Goal: Task Accomplishment & Management: Manage account settings

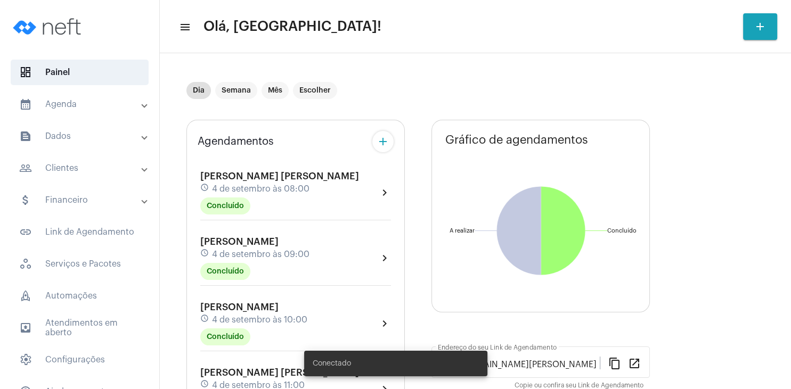
scroll to position [153, 0]
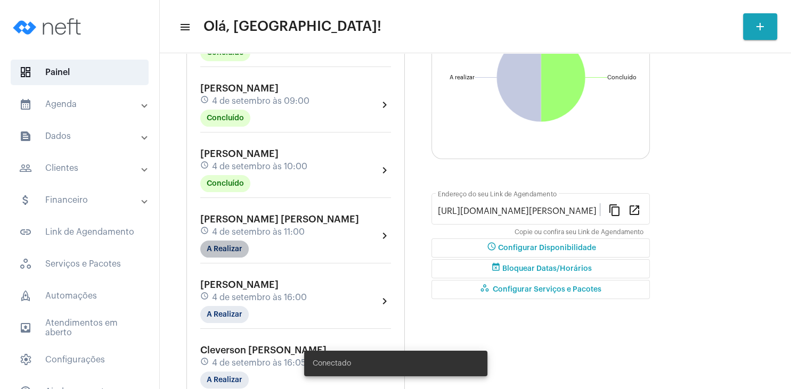
click at [243, 248] on mat-chip "A Realizar" at bounding box center [224, 249] width 48 height 17
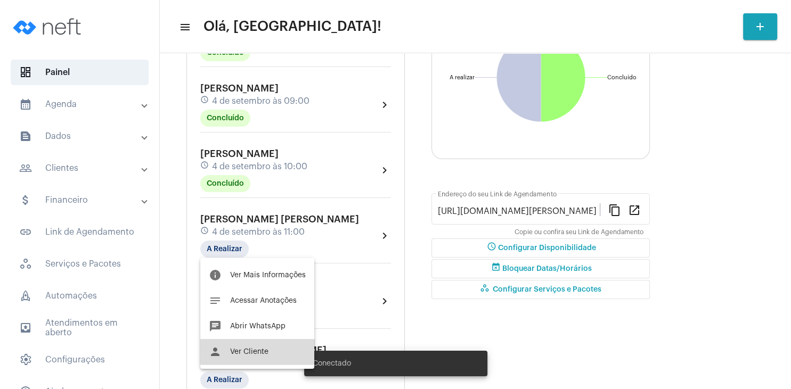
click at [267, 349] on span "Ver Cliente" at bounding box center [249, 351] width 38 height 7
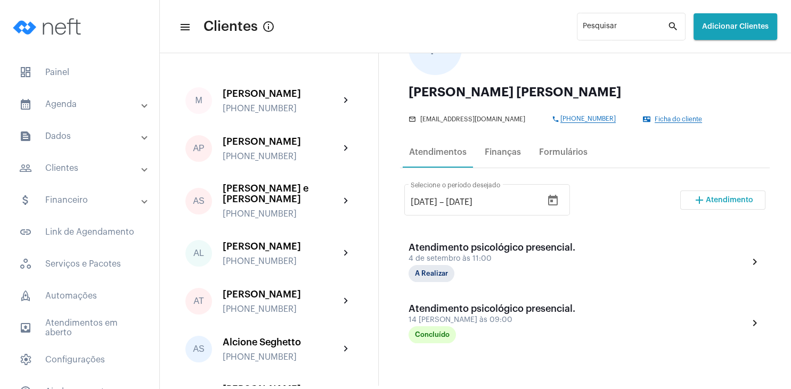
scroll to position [102, 0]
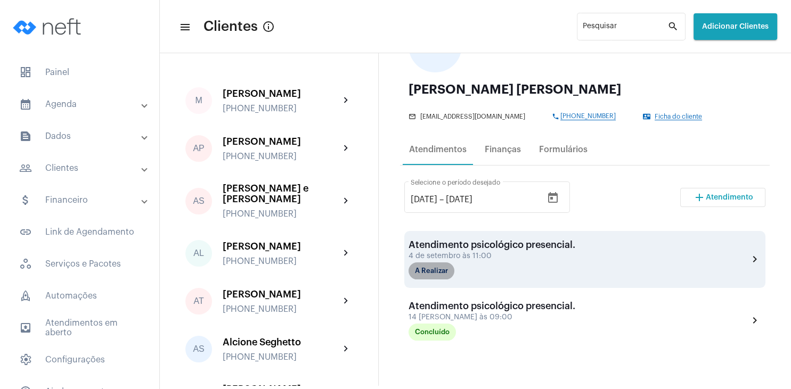
click at [437, 276] on mat-chip "A Realizar" at bounding box center [432, 271] width 46 height 17
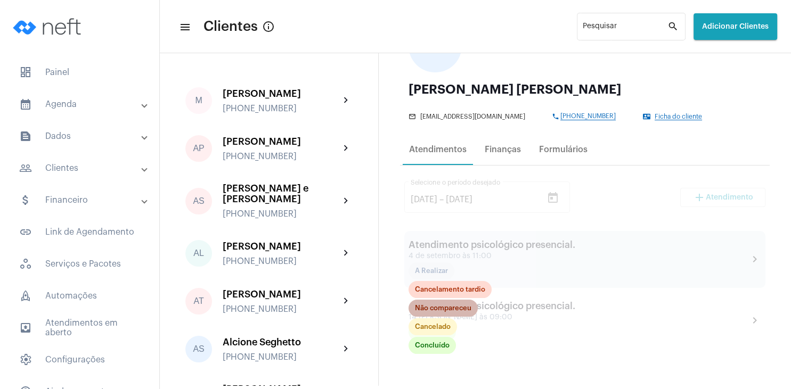
click at [447, 311] on mat-chip "Não compareceu" at bounding box center [443, 308] width 69 height 17
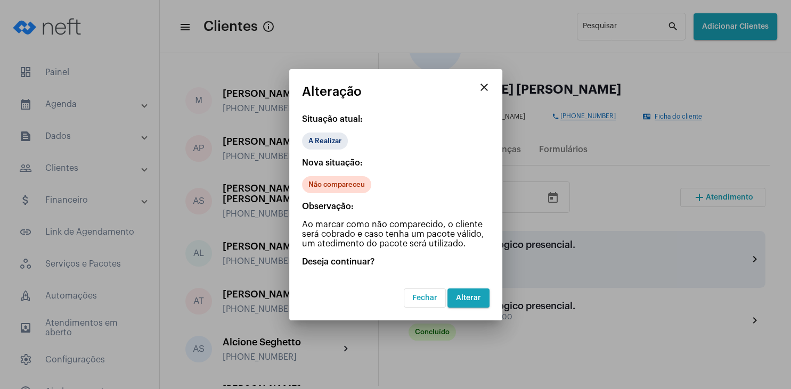
click at [468, 299] on span "Alterar" at bounding box center [468, 298] width 25 height 7
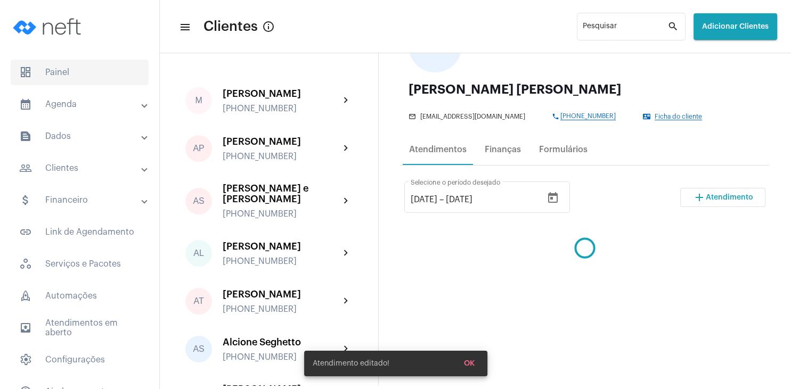
click at [69, 69] on span "dashboard Painel" at bounding box center [80, 73] width 138 height 26
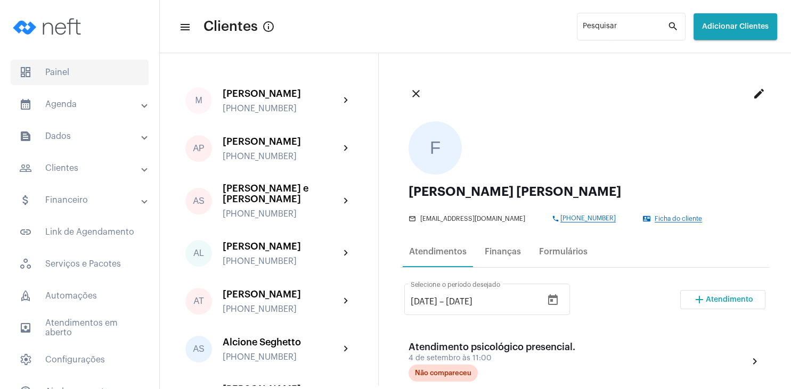
click at [71, 79] on span "dashboard Painel" at bounding box center [80, 73] width 138 height 26
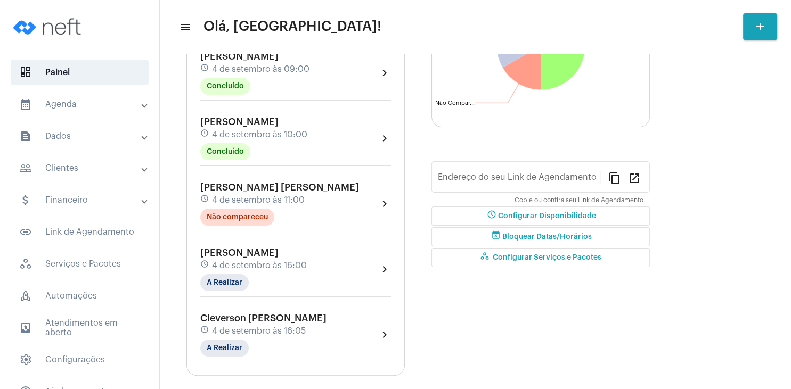
type input "[URL][DOMAIN_NAME][PERSON_NAME]"
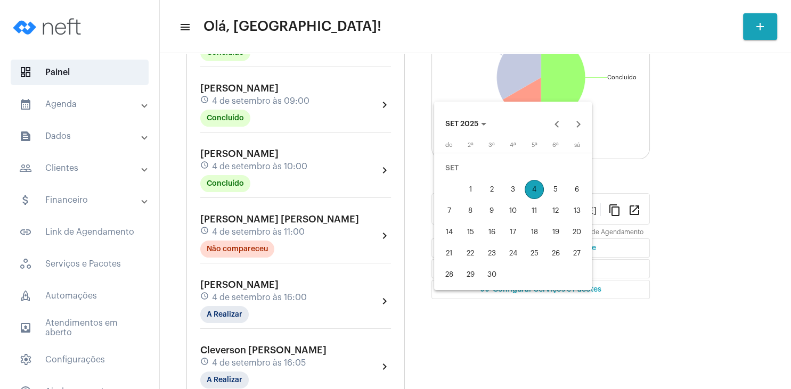
click at [452, 210] on div "7" at bounding box center [448, 210] width 19 height 19
type input "[DATE]"
click at [581, 209] on div "13" at bounding box center [576, 210] width 19 height 19
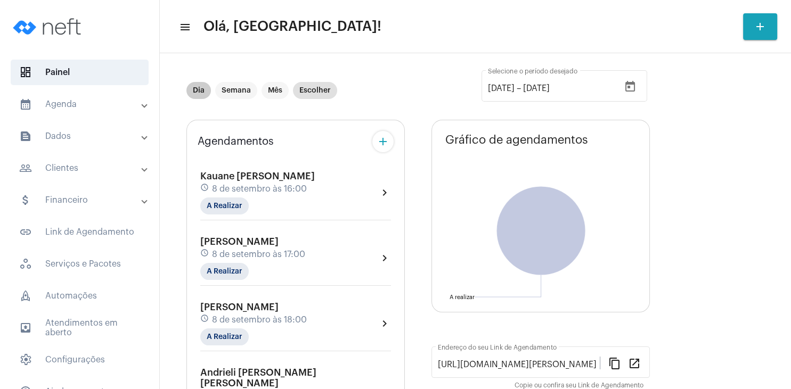
click at [199, 88] on mat-chip "Dia" at bounding box center [198, 90] width 25 height 17
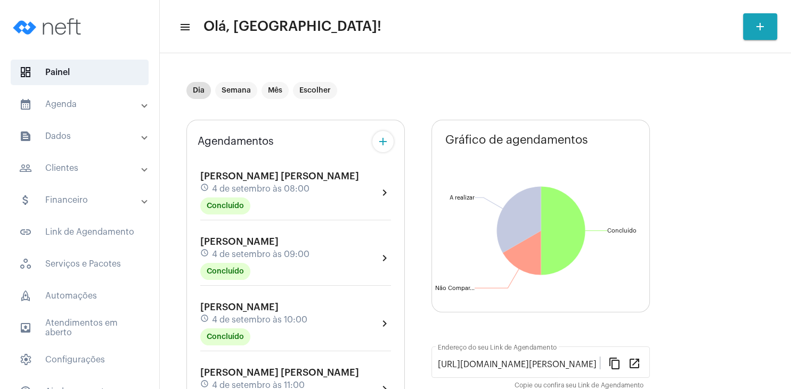
click at [267, 244] on span "[PERSON_NAME]" at bounding box center [239, 242] width 78 height 10
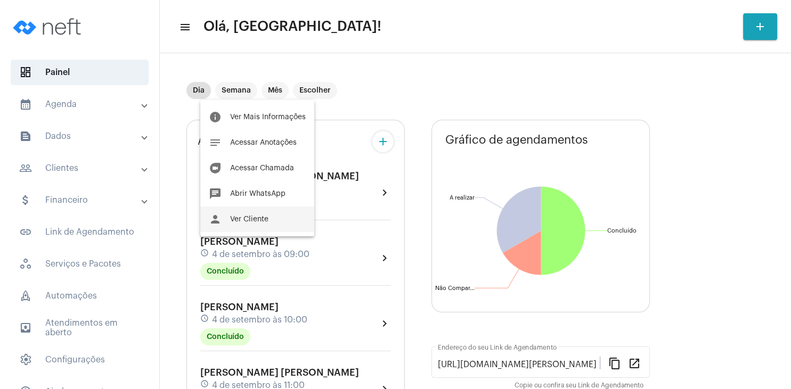
click at [267, 221] on span "Ver Cliente" at bounding box center [249, 219] width 38 height 7
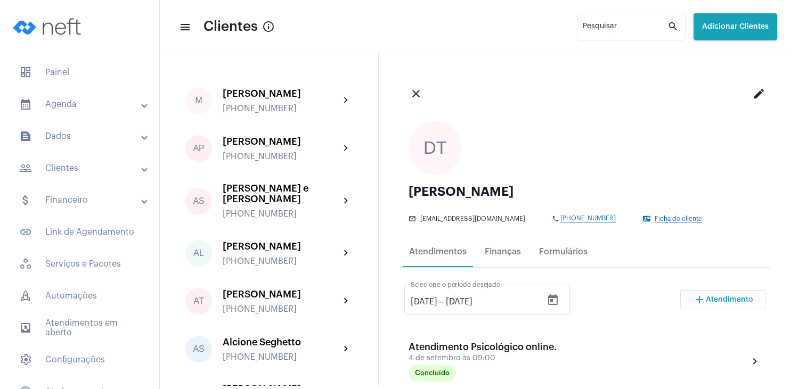
click at [739, 305] on button "add Atendimento" at bounding box center [722, 299] width 85 height 19
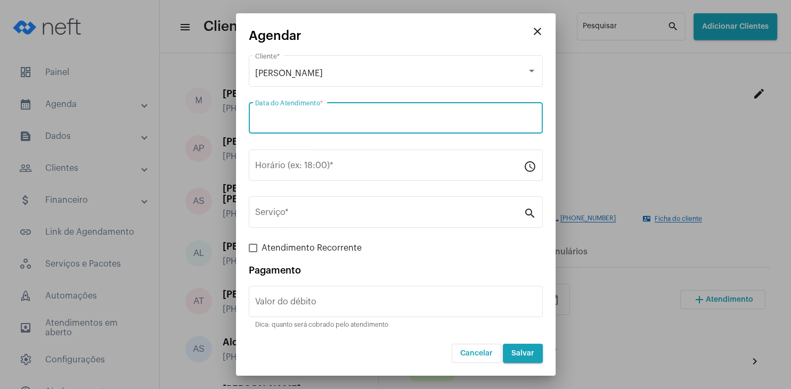
click at [318, 124] on input "Data do Atendimento *" at bounding box center [395, 121] width 281 height 10
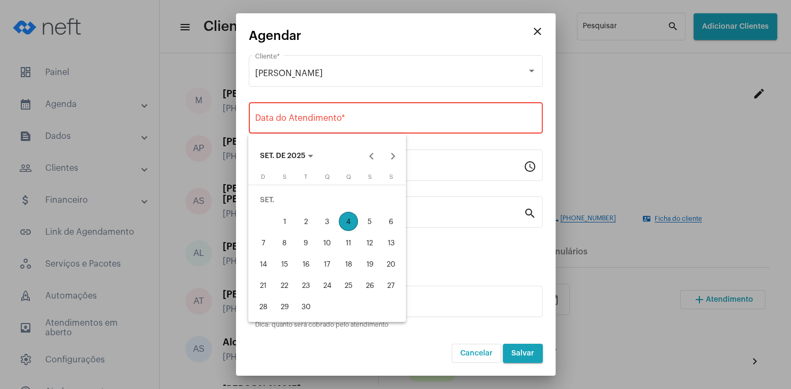
click at [352, 263] on div "18" at bounding box center [348, 264] width 19 height 19
type input "[DATE]"
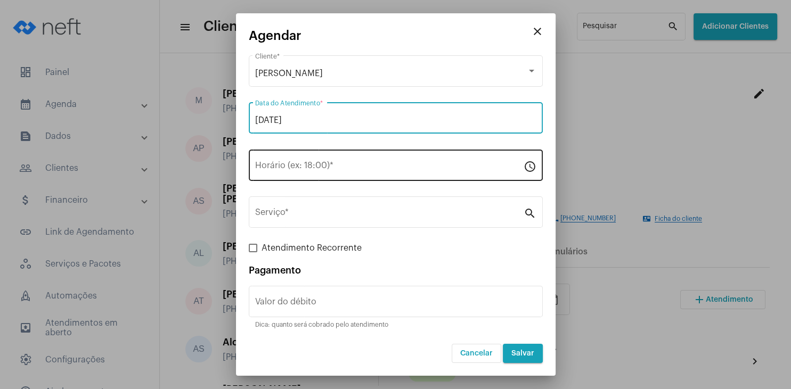
click at [315, 165] on input "Horário (ex: 18:00) *" at bounding box center [389, 168] width 268 height 10
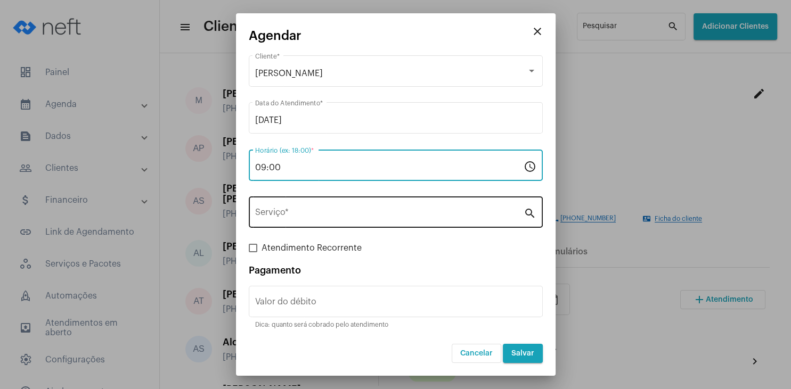
type input "09:00"
click at [295, 211] on input "Serviço *" at bounding box center [389, 215] width 268 height 10
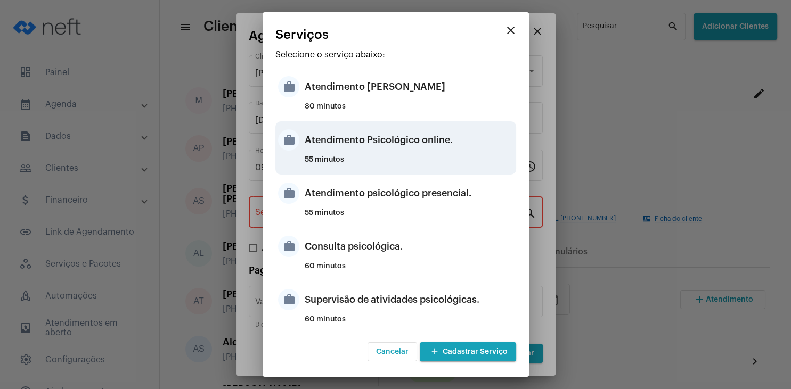
click at [443, 146] on div "Atendimento Psicológico online." at bounding box center [409, 140] width 209 height 32
type input "Atendimento Psicológico online."
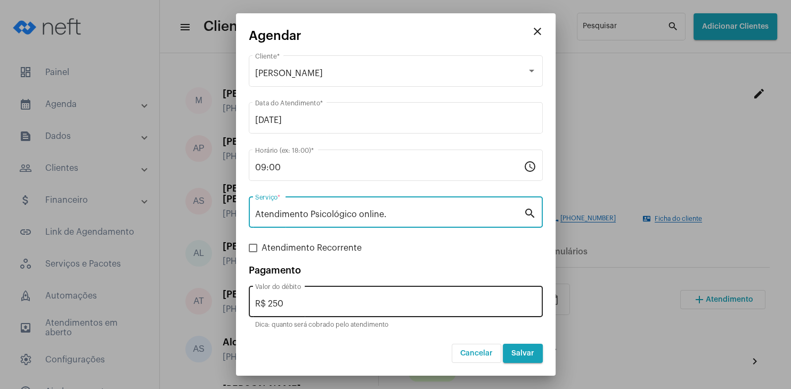
click at [339, 299] on input "R$ 250" at bounding box center [395, 304] width 281 height 10
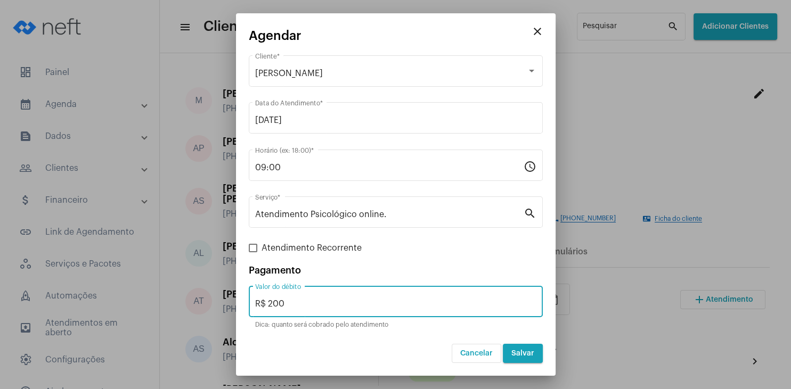
type input "R$ 200"
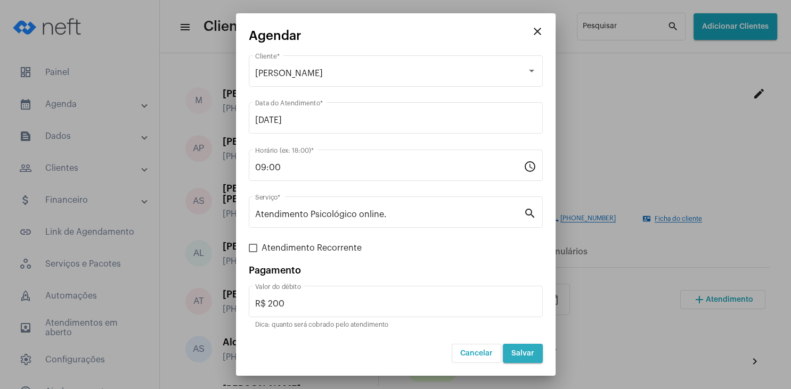
click at [534, 354] on button "Salvar" at bounding box center [523, 353] width 40 height 19
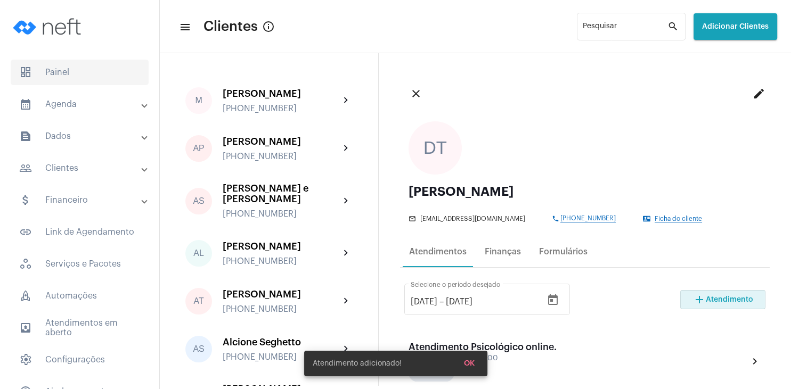
click at [55, 72] on span "dashboard Painel" at bounding box center [80, 73] width 138 height 26
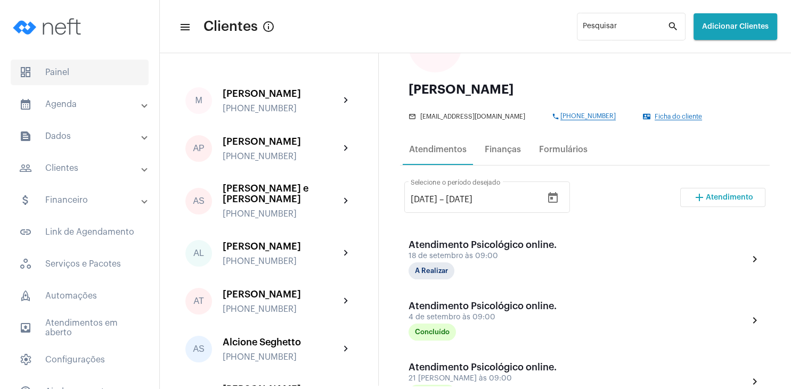
click at [62, 64] on span "dashboard Painel" at bounding box center [80, 73] width 138 height 26
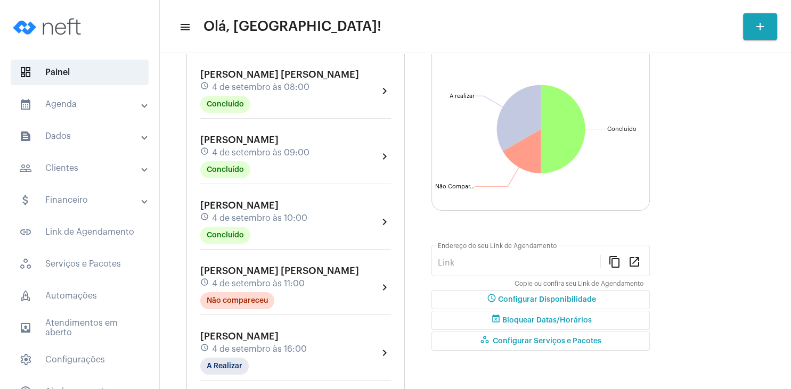
type input "[URL][DOMAIN_NAME][PERSON_NAME]"
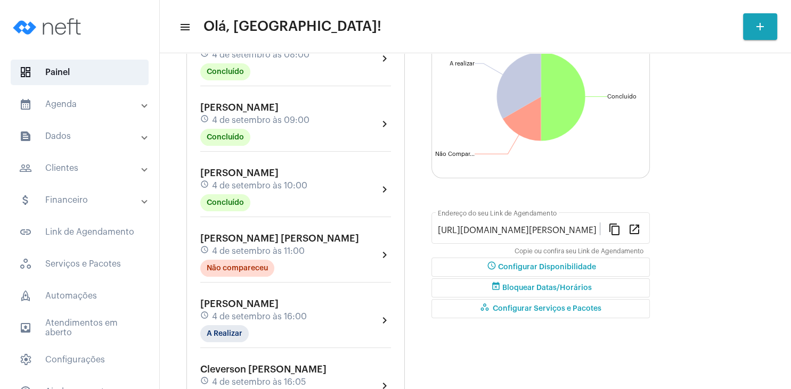
click at [274, 192] on div "[PERSON_NAME] schedule 4 de setembro às 10:00 Concluído" at bounding box center [253, 190] width 107 height 44
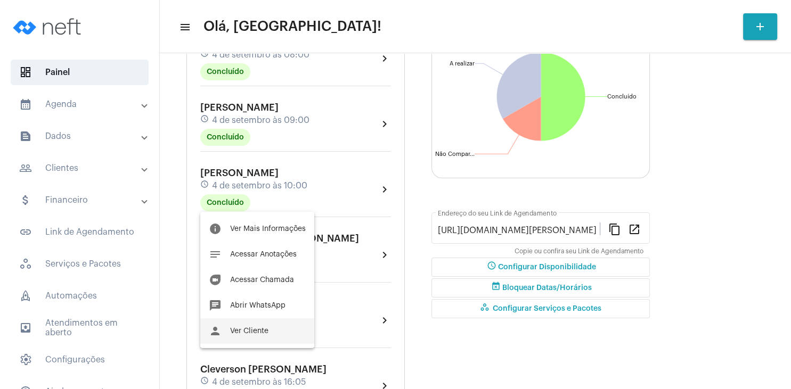
click at [265, 330] on span "Ver Cliente" at bounding box center [249, 331] width 38 height 7
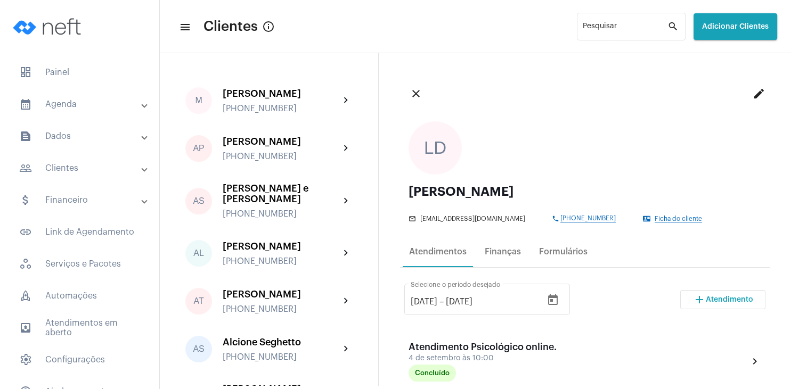
click at [718, 299] on span "Atendimento" at bounding box center [729, 299] width 47 height 7
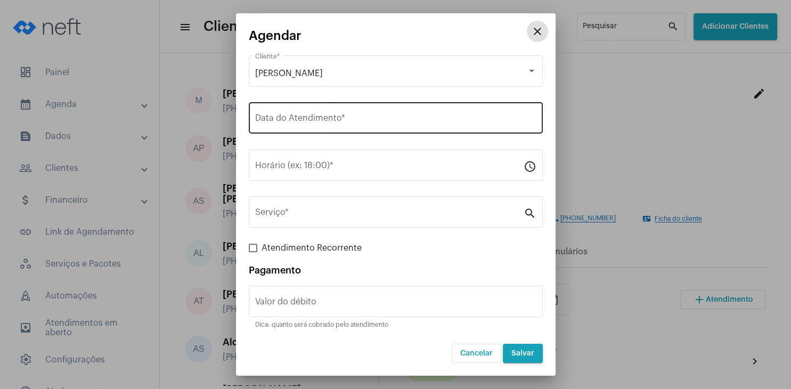
click at [292, 122] on input "Data do Atendimento *" at bounding box center [395, 121] width 281 height 10
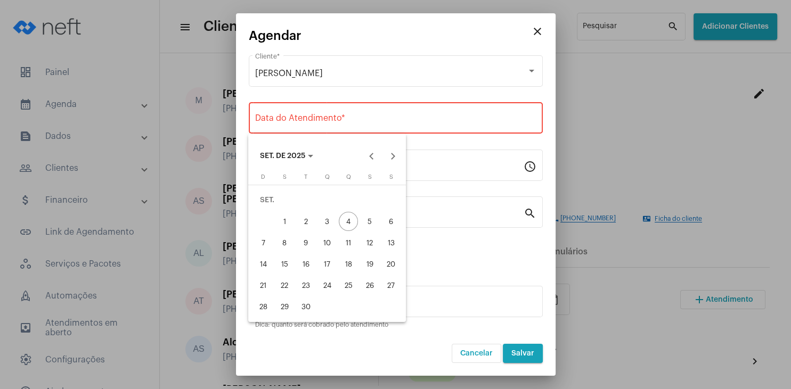
click at [352, 244] on div "11" at bounding box center [348, 242] width 19 height 19
type input "[DATE]"
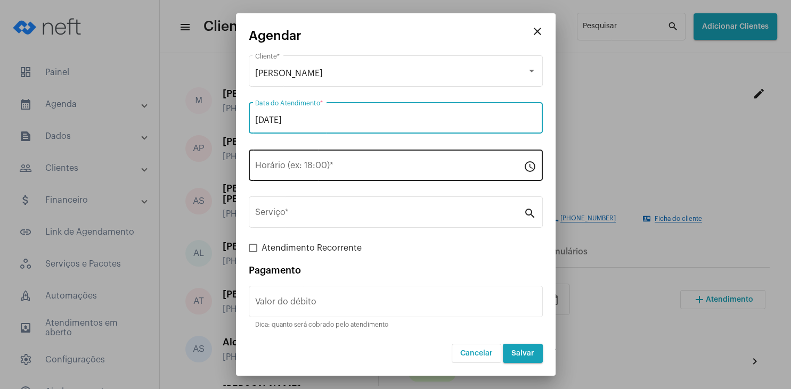
click at [318, 165] on input "Horário (ex: 18:00) *" at bounding box center [389, 168] width 268 height 10
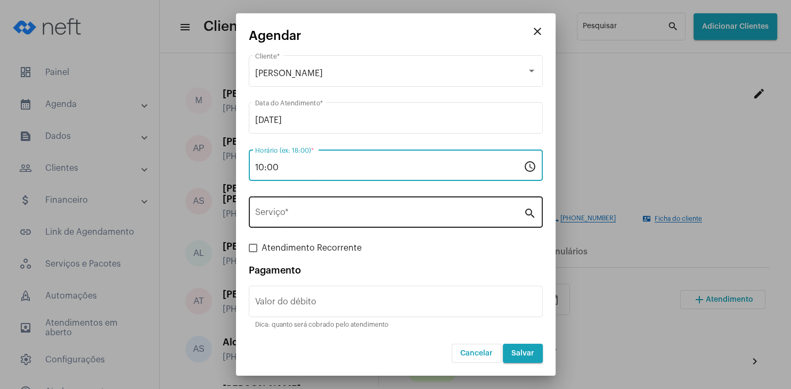
type input "10:00"
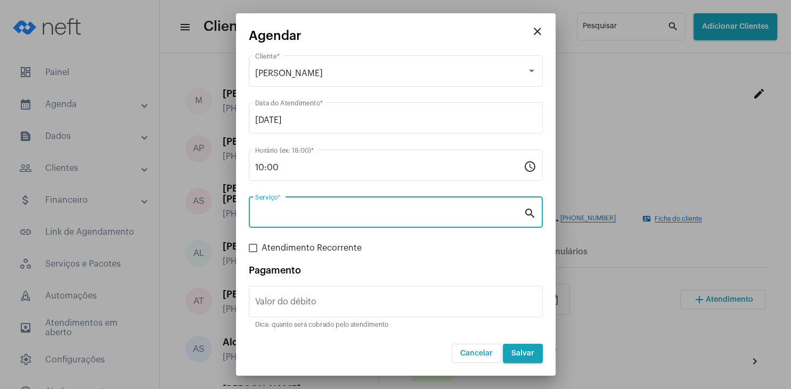
click at [316, 216] on input "Serviço *" at bounding box center [389, 215] width 268 height 10
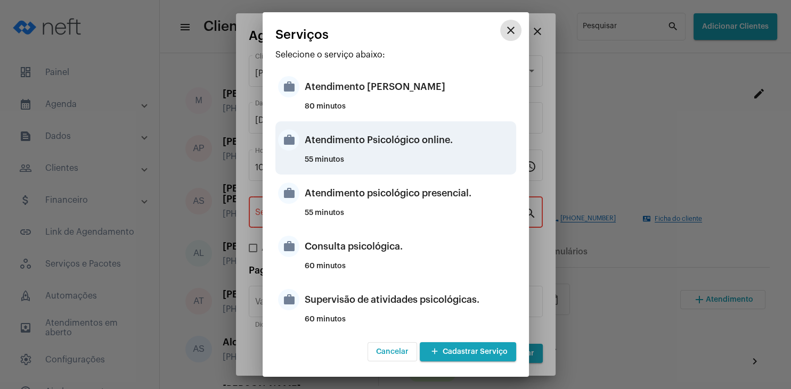
click at [436, 146] on div "Atendimento Psicológico online." at bounding box center [409, 140] width 209 height 32
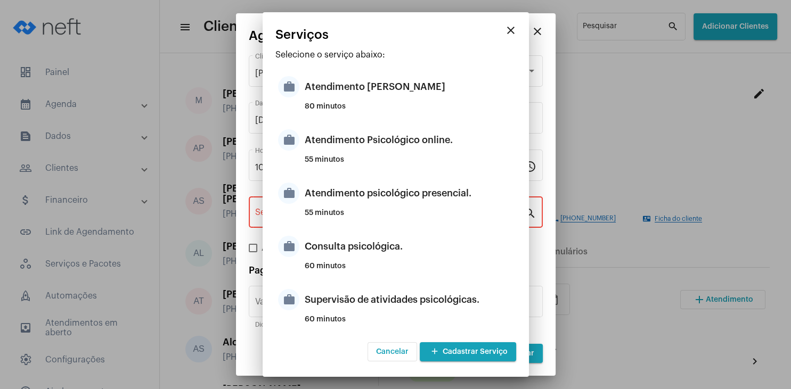
type input "Atendimento Psicológico online."
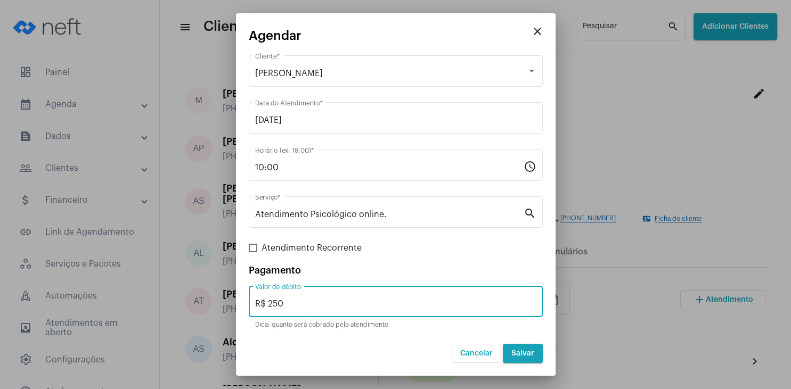
click at [306, 308] on input "R$ 250" at bounding box center [395, 304] width 281 height 10
type input "R$ 175"
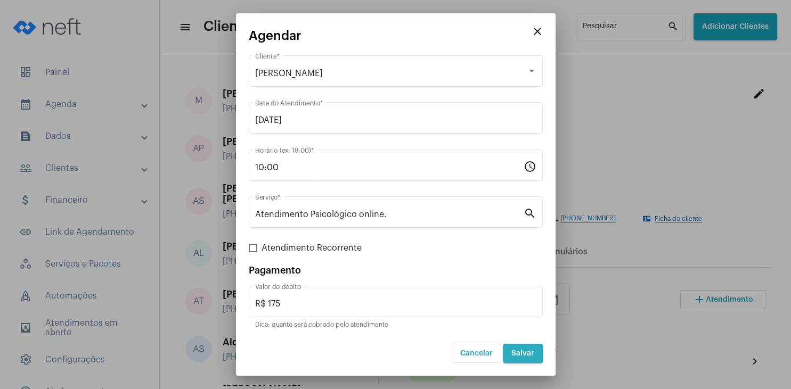
click at [529, 355] on span "Salvar" at bounding box center [522, 353] width 23 height 7
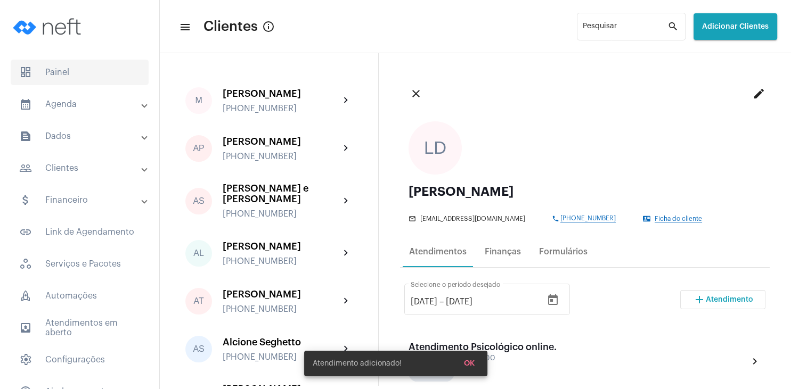
click at [75, 77] on span "dashboard Painel" at bounding box center [80, 73] width 138 height 26
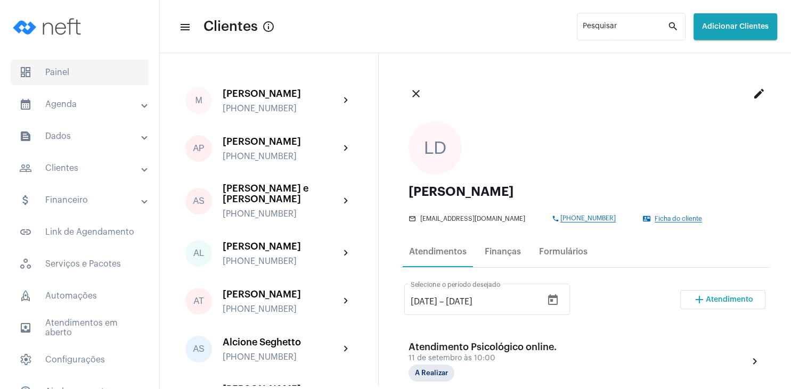
click at [69, 69] on span "dashboard Painel" at bounding box center [80, 73] width 138 height 26
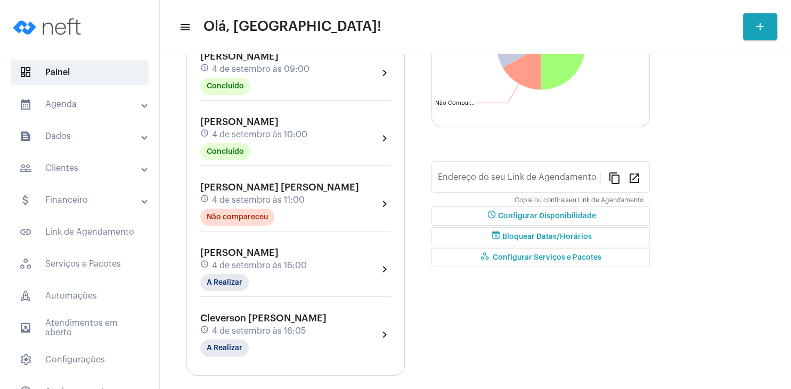
type input "[URL][DOMAIN_NAME][PERSON_NAME]"
click at [286, 193] on div "[PERSON_NAME] [PERSON_NAME] schedule 4 de setembro às 11:00 Não compareceu" at bounding box center [279, 204] width 159 height 44
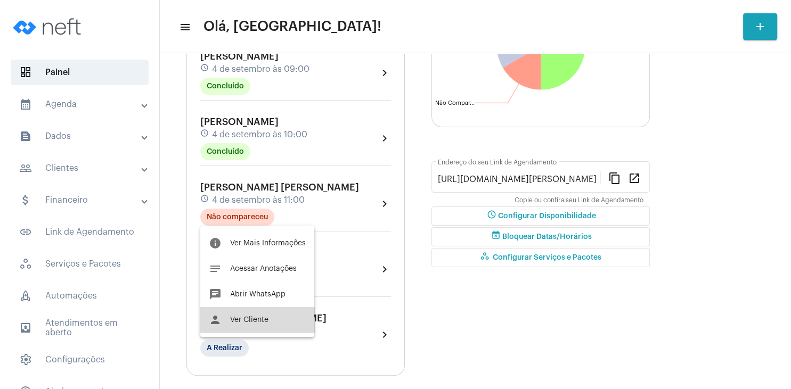
click at [259, 321] on span "Ver Cliente" at bounding box center [249, 319] width 38 height 7
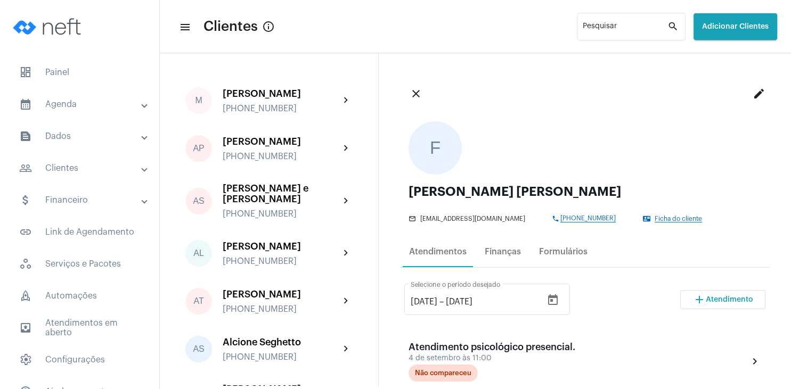
click at [712, 297] on span "Atendimento" at bounding box center [729, 299] width 47 height 7
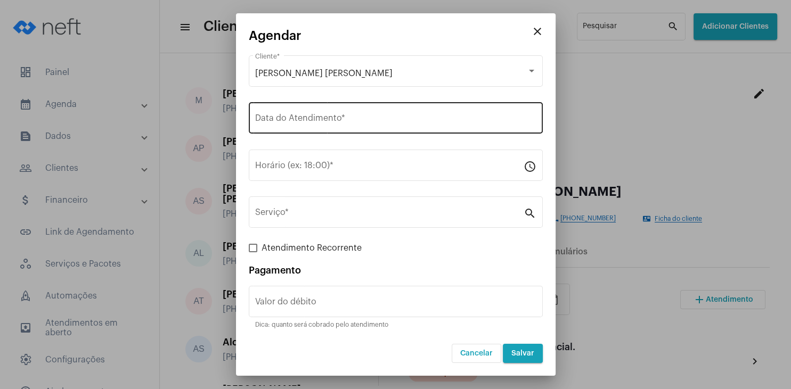
click at [329, 120] on input "Data do Atendimento *" at bounding box center [395, 121] width 281 height 10
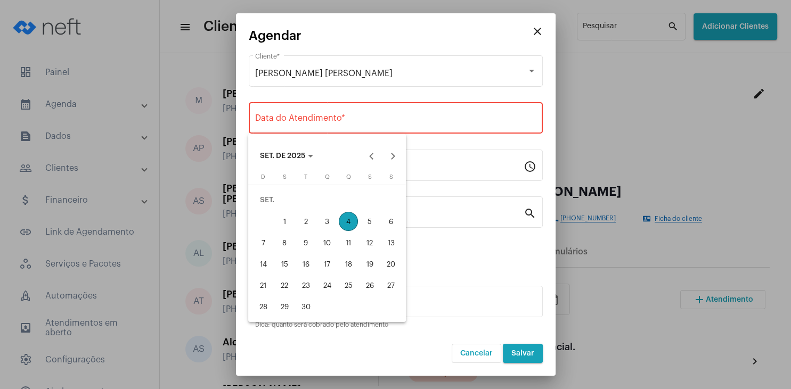
click at [354, 243] on div "11" at bounding box center [348, 242] width 19 height 19
type input "[DATE]"
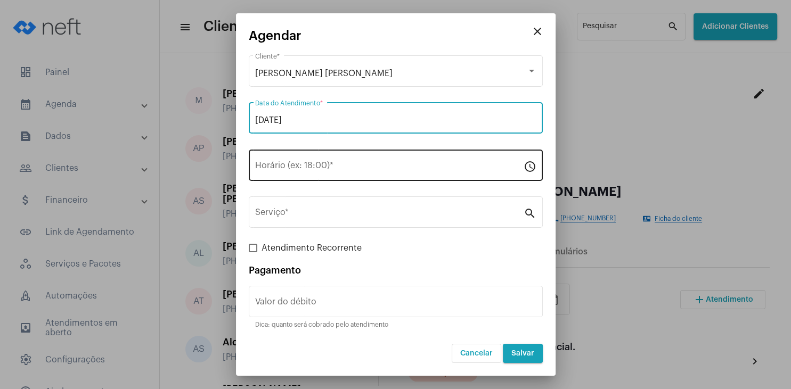
click at [304, 164] on input "Horário (ex: 18:00) *" at bounding box center [389, 168] width 268 height 10
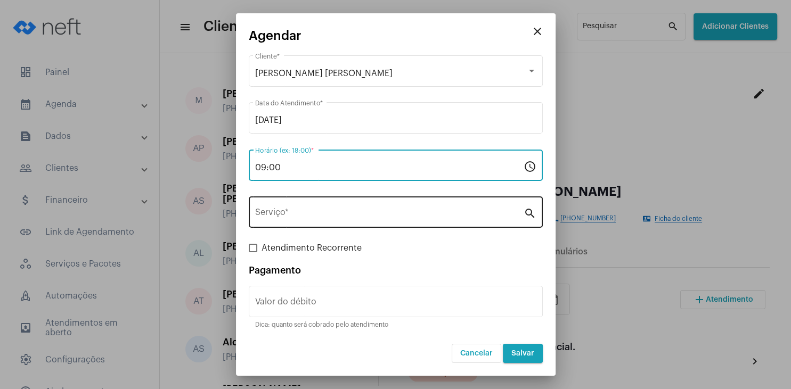
type input "09:00"
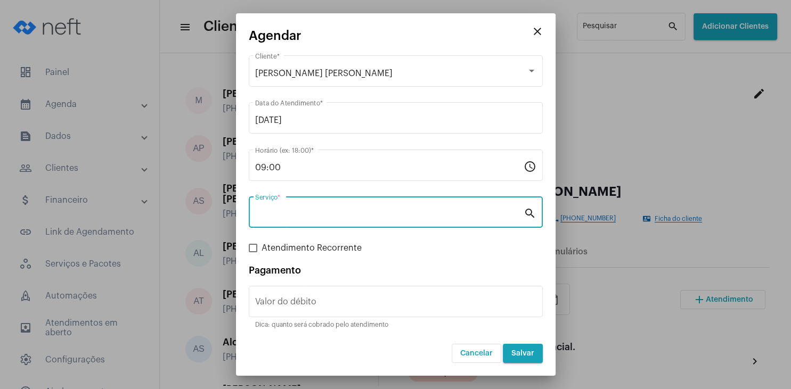
click at [298, 216] on input "Serviço *" at bounding box center [389, 215] width 268 height 10
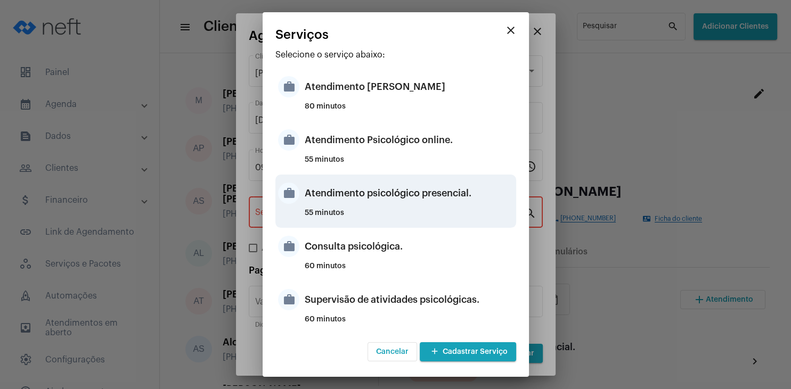
click at [455, 198] on div "Atendimento psicológico presencial." at bounding box center [409, 193] width 209 height 32
type input "Atendimento psicológico presencial."
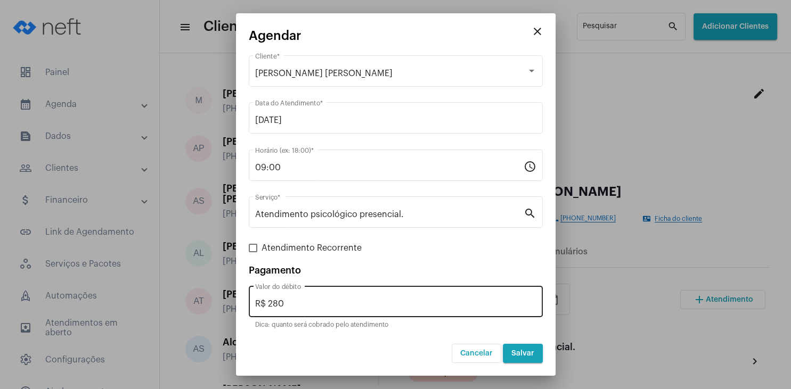
click at [310, 309] on div "R$ 280 Valor do débito" at bounding box center [395, 301] width 281 height 34
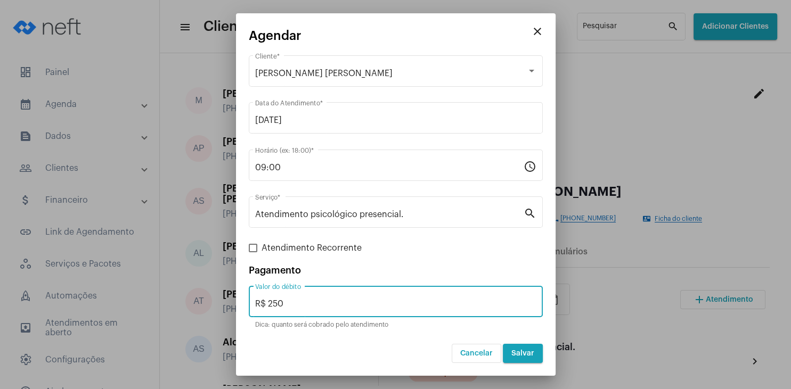
type input "R$ 250"
click at [515, 356] on span "Salvar" at bounding box center [522, 353] width 23 height 7
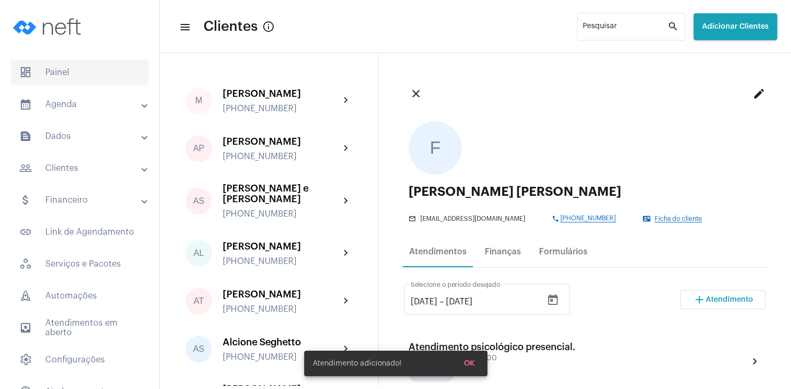
click at [63, 77] on span "dashboard Painel" at bounding box center [80, 73] width 138 height 26
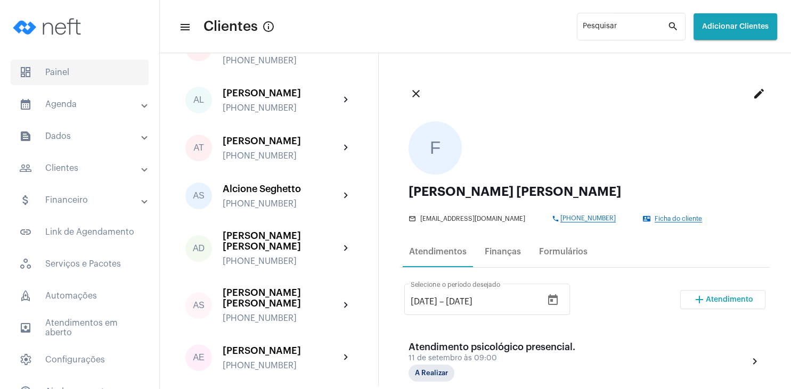
click at [69, 80] on span "dashboard Painel" at bounding box center [80, 73] width 138 height 26
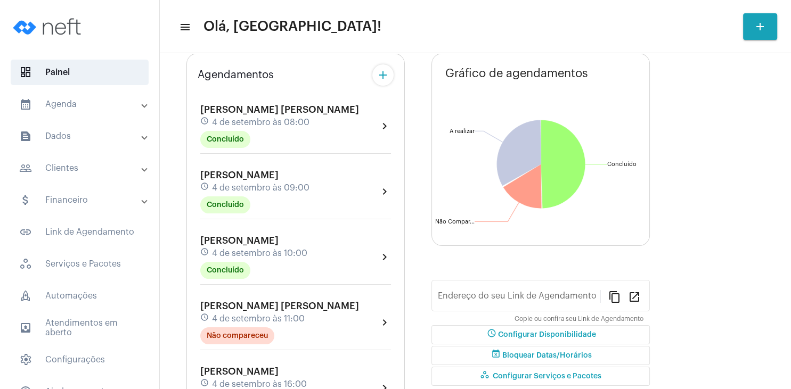
type input "[URL][DOMAIN_NAME][PERSON_NAME]"
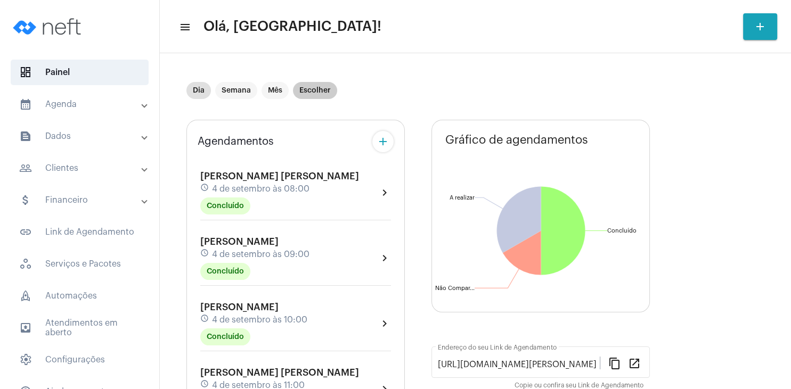
click at [315, 94] on mat-chip "Escolher" at bounding box center [315, 90] width 44 height 17
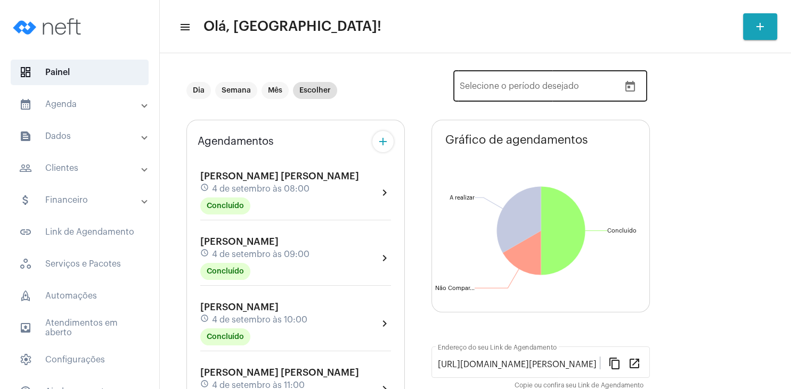
click at [628, 84] on icon "Open calendar" at bounding box center [630, 86] width 10 height 11
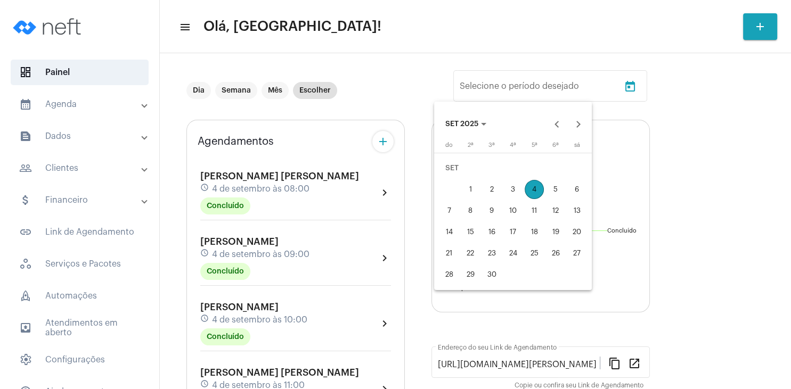
click at [446, 209] on div "7" at bounding box center [448, 210] width 19 height 19
type input "[DATE]"
click at [585, 217] on div "13" at bounding box center [576, 210] width 19 height 19
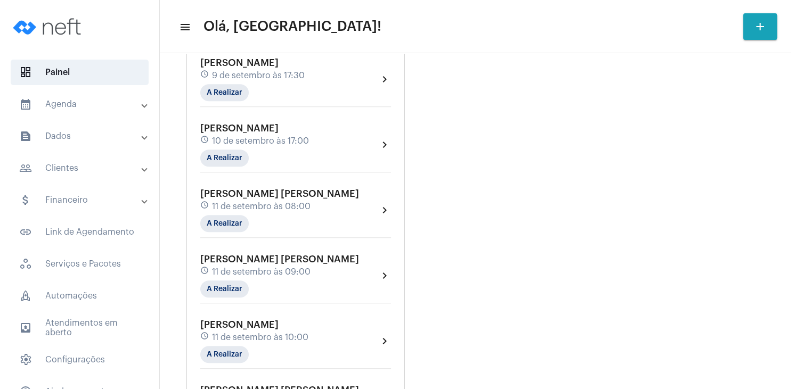
scroll to position [511, 0]
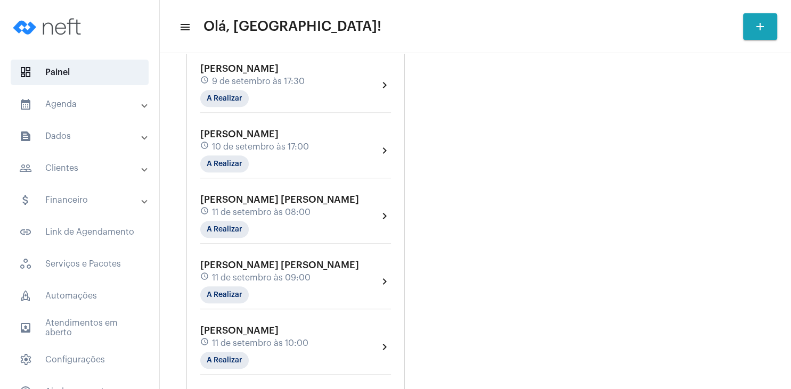
click at [65, 172] on mat-panel-title "people_outline Clientes" at bounding box center [80, 168] width 123 height 13
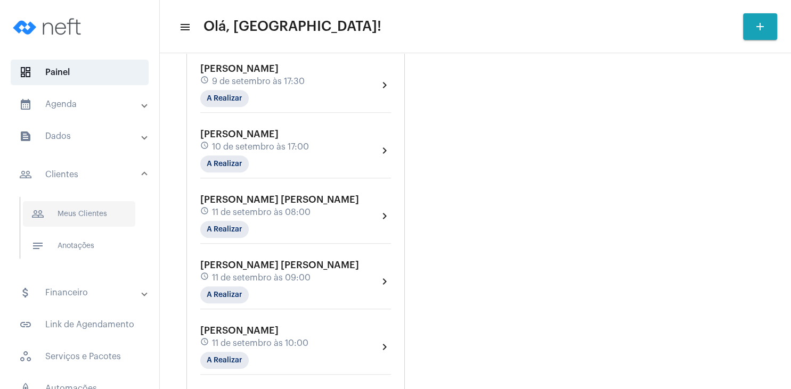
click at [79, 218] on span "people_outline Meus Clientes" at bounding box center [79, 214] width 112 height 26
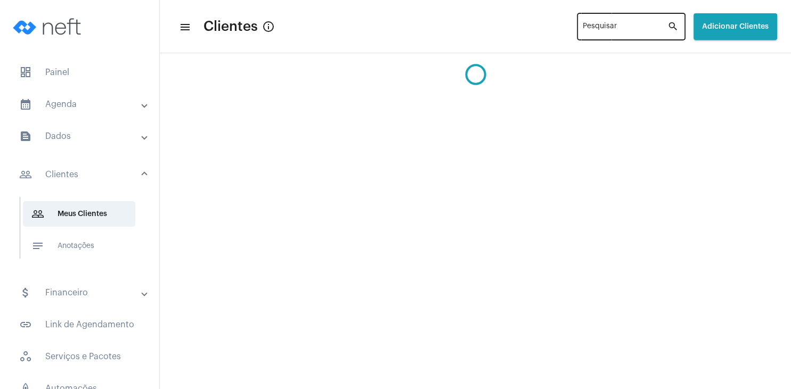
click at [593, 28] on input "Pesquisar" at bounding box center [625, 29] width 85 height 9
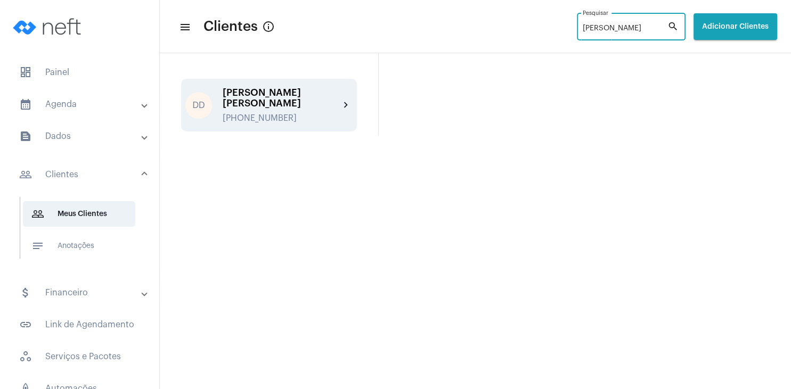
type input "[PERSON_NAME]"
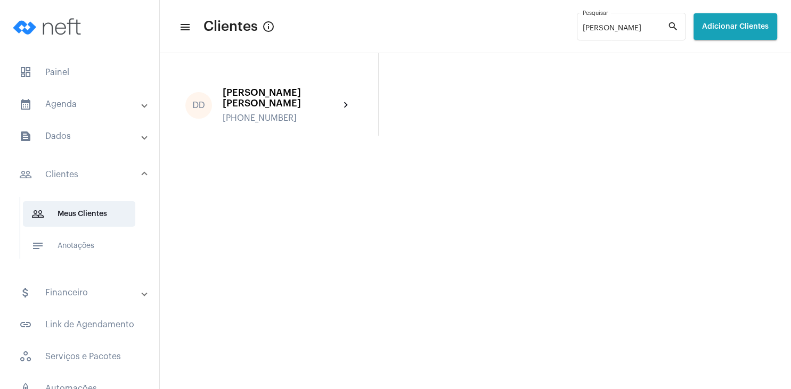
click at [298, 113] on div "[PHONE_NUMBER]" at bounding box center [281, 118] width 117 height 10
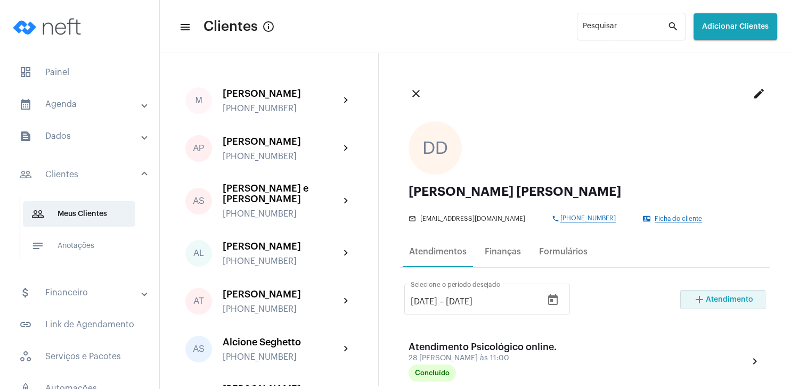
click at [721, 303] on span "Atendimento" at bounding box center [729, 299] width 47 height 7
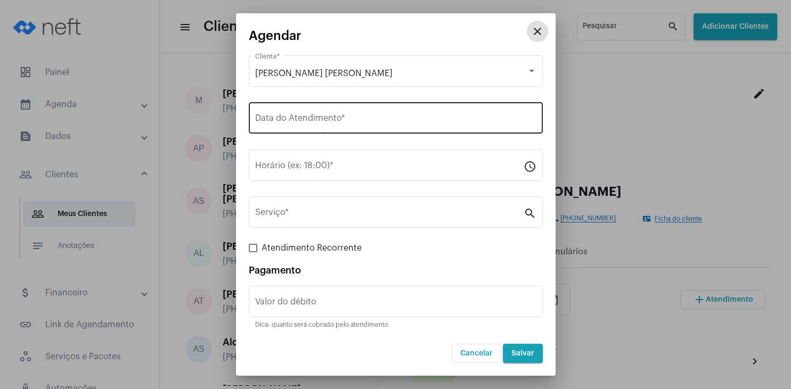
click at [344, 123] on input "Data do Atendimento *" at bounding box center [395, 121] width 281 height 10
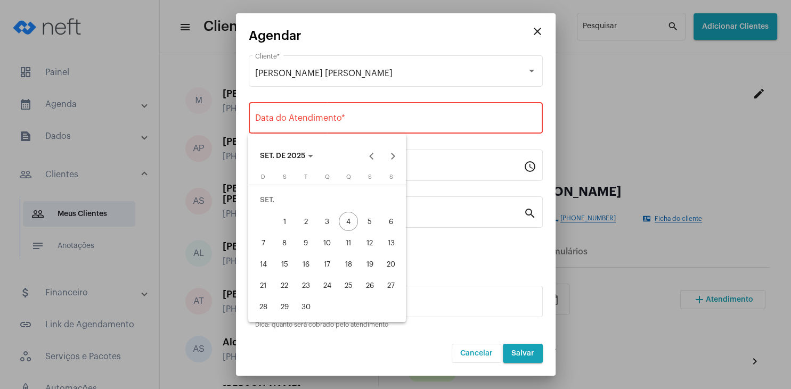
click at [350, 246] on div "11" at bounding box center [348, 242] width 19 height 19
type input "[DATE]"
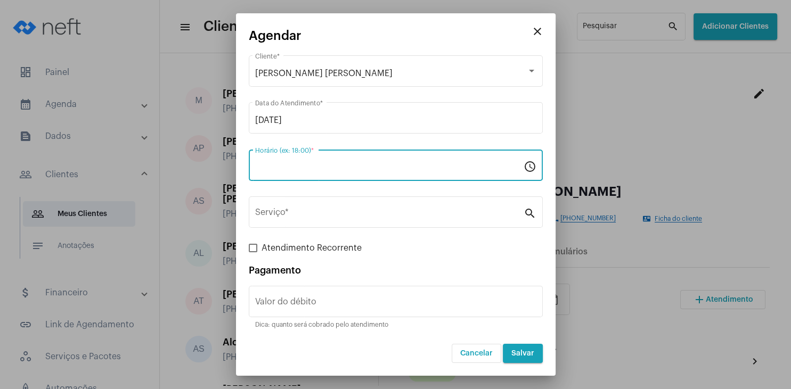
click at [308, 170] on input "Horário (ex: 18:00) *" at bounding box center [389, 168] width 268 height 10
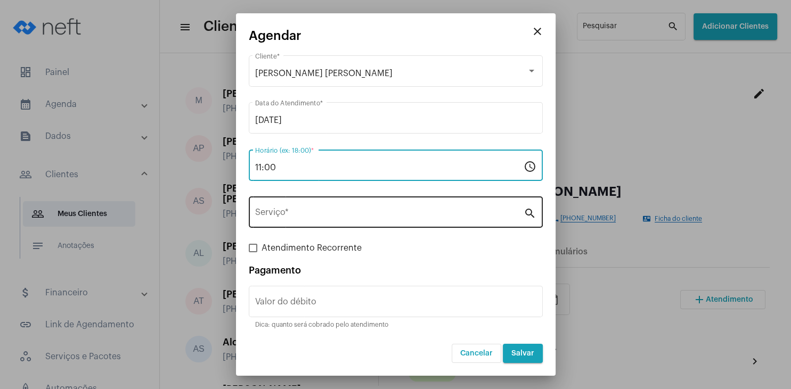
type input "11:00"
click at [298, 214] on input "Serviço *" at bounding box center [389, 215] width 268 height 10
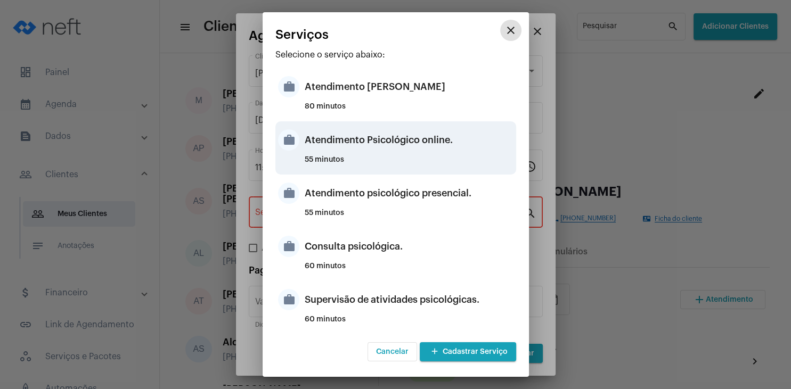
click at [413, 141] on div "Atendimento Psicológico online." at bounding box center [409, 140] width 209 height 32
type input "Atendimento Psicológico online."
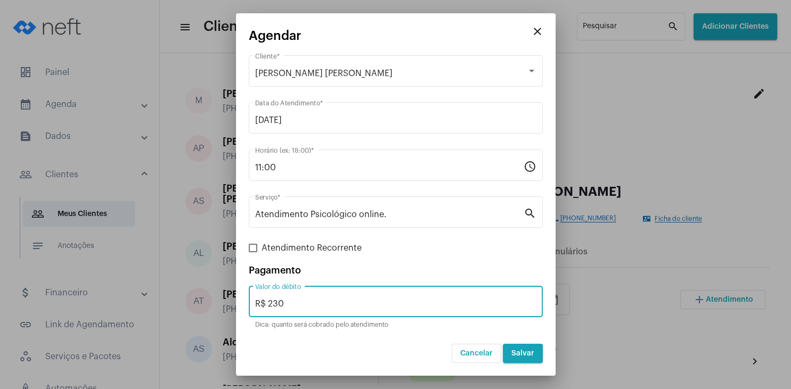
click at [293, 300] on input "R$ 230" at bounding box center [395, 304] width 281 height 10
type input "R$ 250"
click at [528, 360] on button "Salvar" at bounding box center [523, 353] width 40 height 19
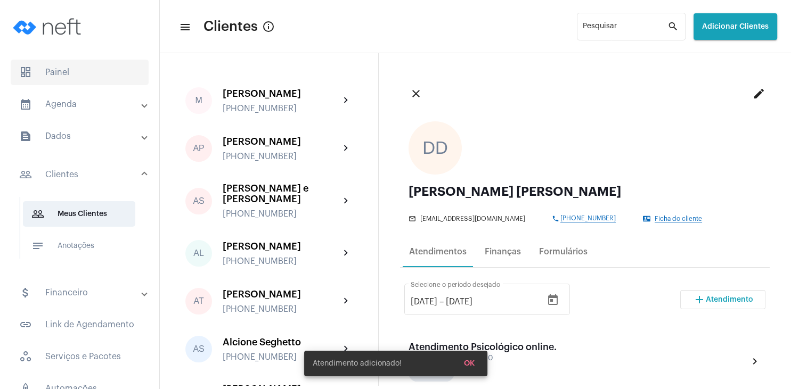
click at [59, 71] on span "dashboard Painel" at bounding box center [80, 73] width 138 height 26
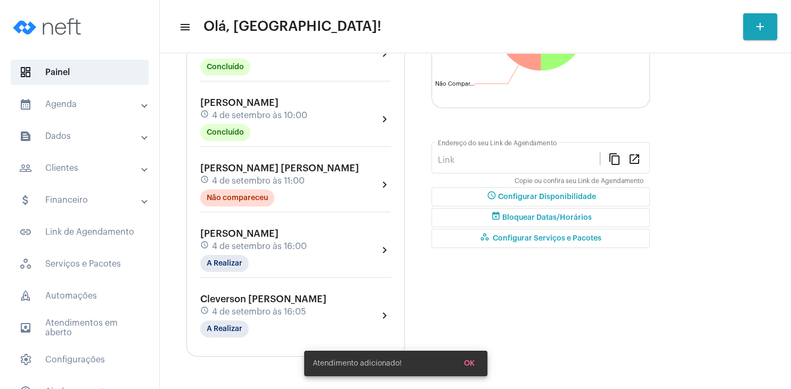
type input "[URL][DOMAIN_NAME][PERSON_NAME]"
